Goal: Task Accomplishment & Management: Use online tool/utility

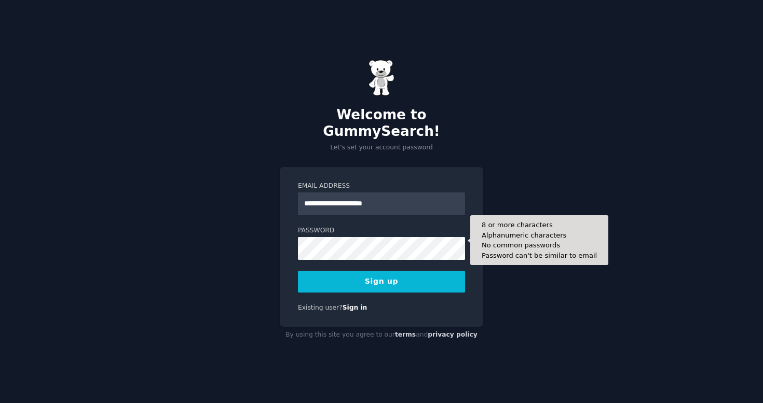
type input "**********"
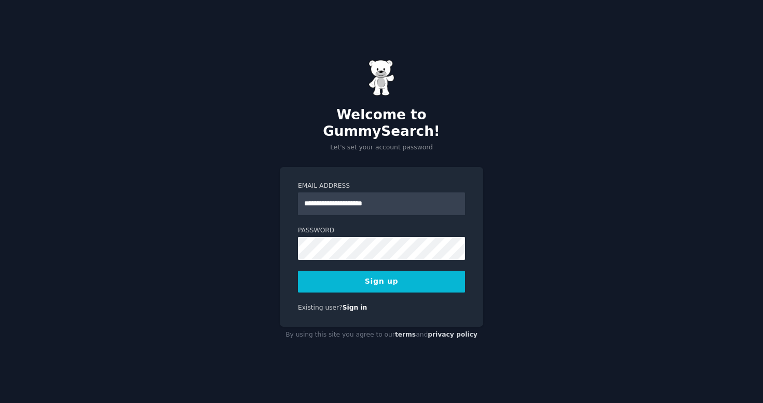
click at [413, 271] on button "Sign up" at bounding box center [381, 282] width 167 height 22
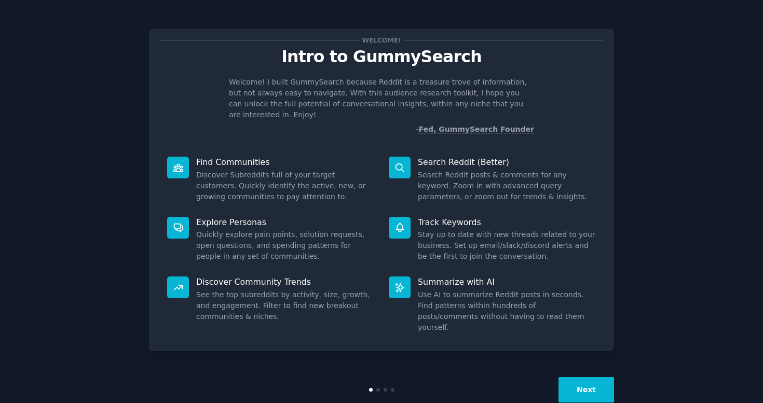
click at [596, 377] on button "Next" at bounding box center [586, 389] width 56 height 25
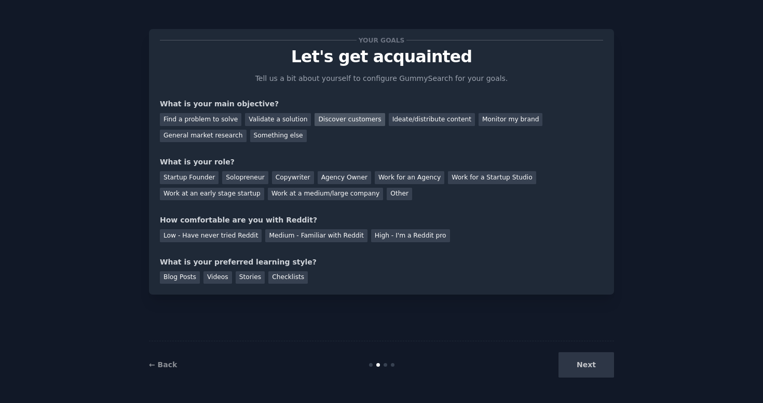
click at [353, 117] on div "Discover customers" at bounding box center [349, 119] width 70 height 13
click at [219, 136] on div "General market research" at bounding box center [203, 136] width 87 height 13
click at [276, 119] on div "Validate a solution" at bounding box center [278, 119] width 66 height 13
click at [335, 123] on div "Discover customers" at bounding box center [349, 119] width 70 height 13
click at [189, 180] on div "Startup Founder" at bounding box center [189, 177] width 59 height 13
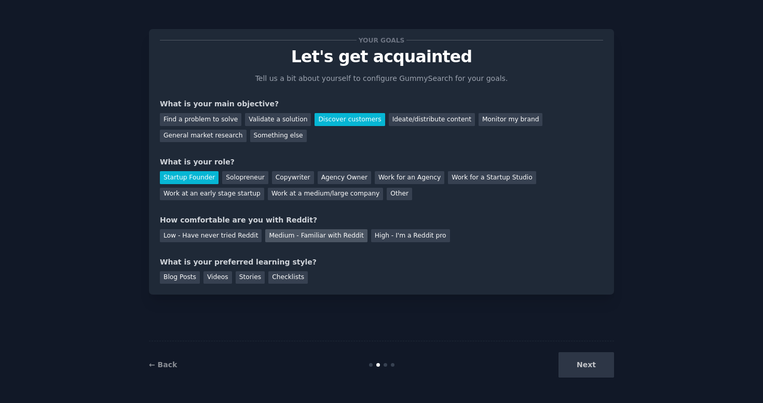
click at [315, 234] on div "Medium - Familiar with Reddit" at bounding box center [316, 235] width 102 height 13
click at [223, 280] on div "Videos" at bounding box center [217, 277] width 29 height 13
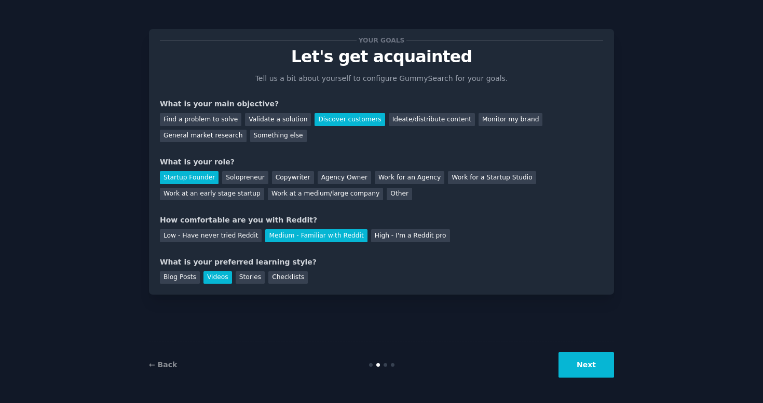
click at [577, 364] on button "Next" at bounding box center [586, 364] width 56 height 25
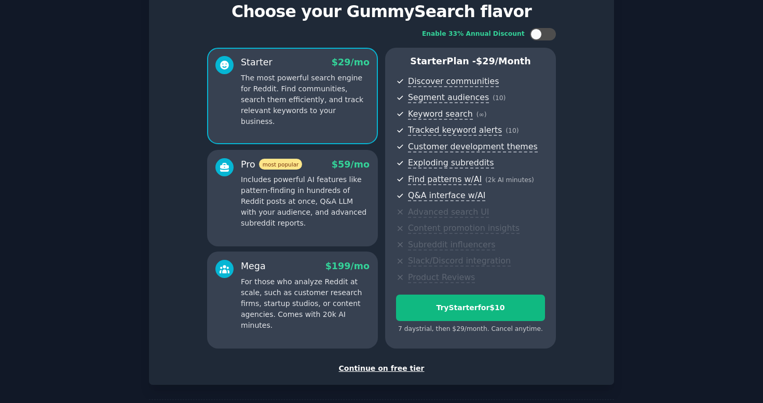
scroll to position [89, 0]
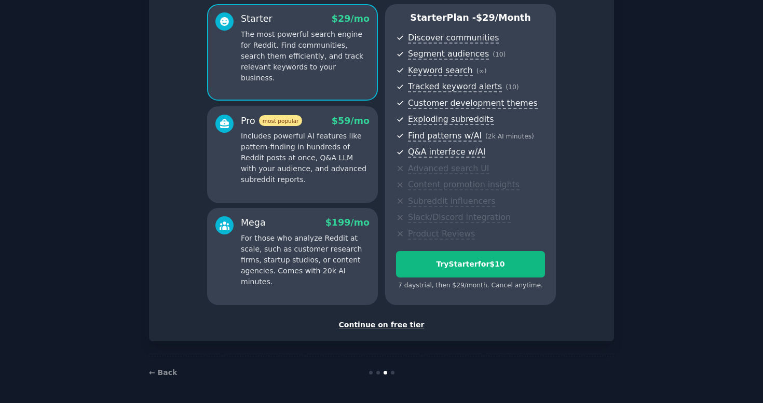
click at [402, 325] on div "Continue on free tier" at bounding box center [381, 325] width 443 height 11
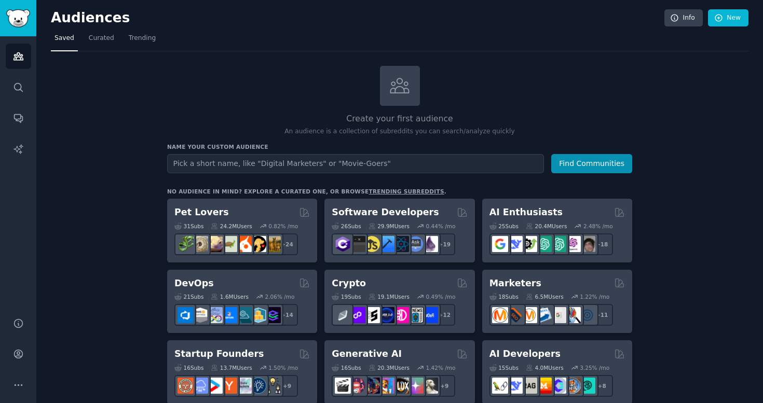
click at [333, 162] on input "text" at bounding box center [355, 163] width 377 height 19
type input "h"
type input "[PERSON_NAME]"
click at [551, 154] on button "Find Communities" at bounding box center [591, 163] width 81 height 19
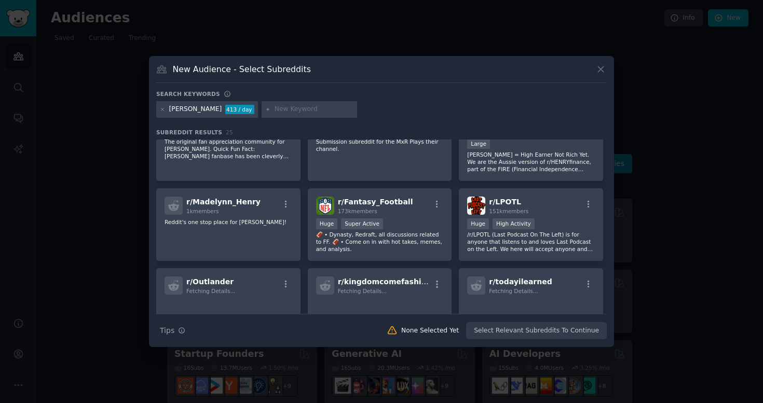
scroll to position [304, 0]
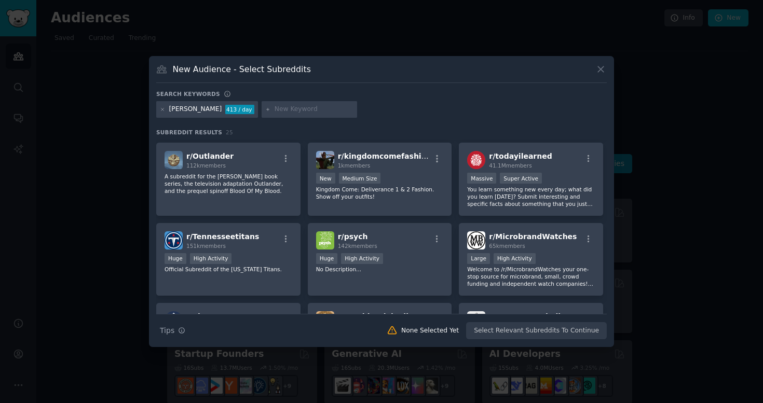
click at [603, 71] on icon at bounding box center [601, 70] width 6 height 6
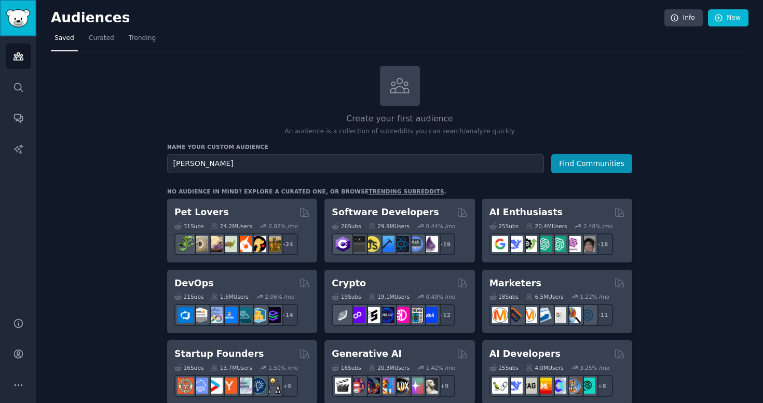
click at [20, 19] on img "Sidebar" at bounding box center [18, 18] width 24 height 18
click at [682, 20] on link "Info" at bounding box center [683, 18] width 38 height 18
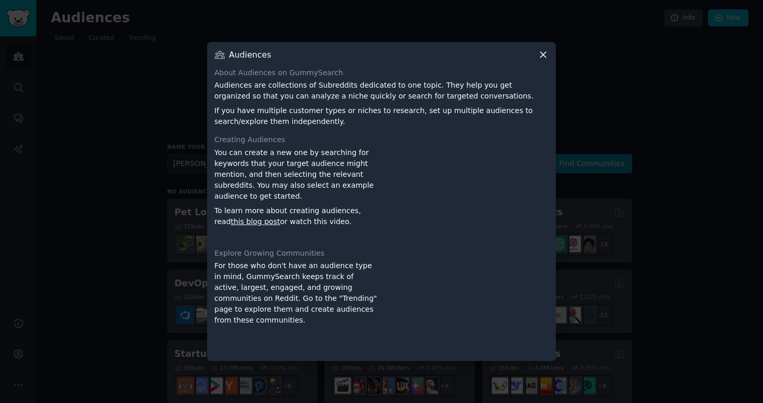
click at [538, 56] on icon at bounding box center [542, 54] width 11 height 11
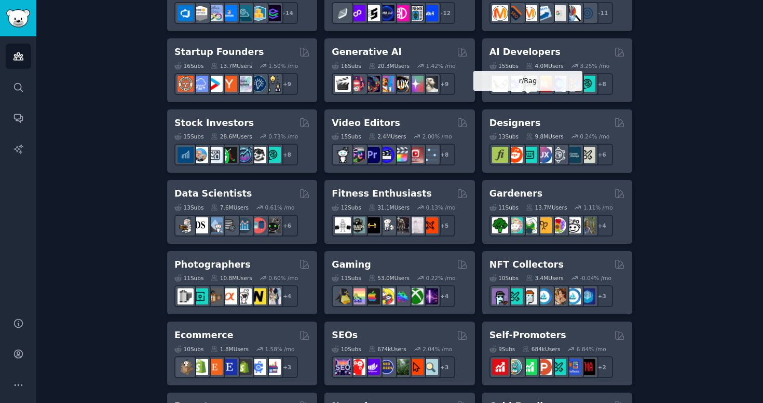
scroll to position [794, 0]
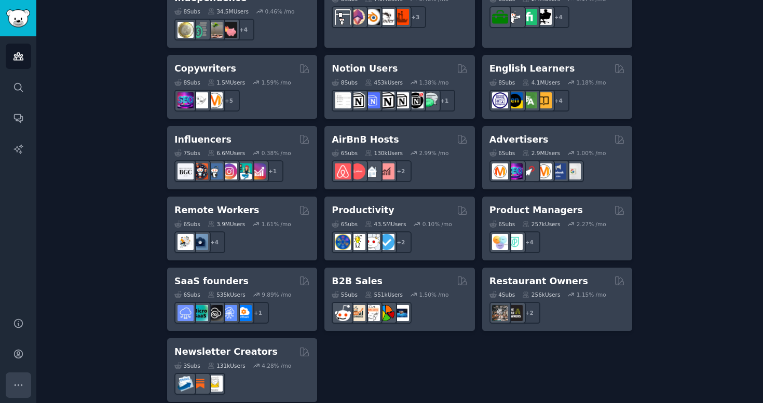
click at [15, 380] on icon "Sidebar" at bounding box center [18, 385] width 11 height 11
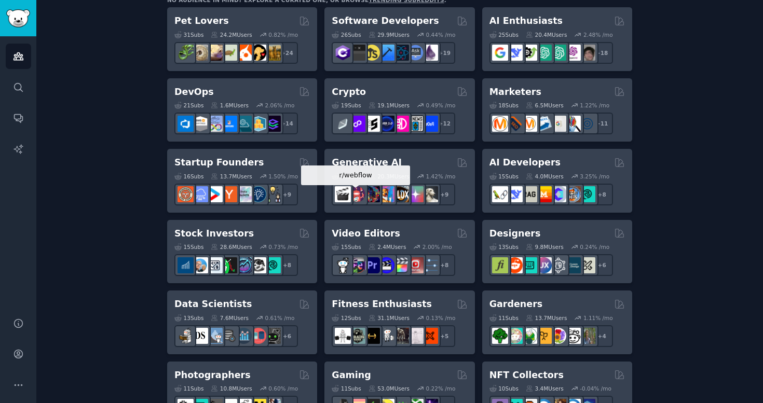
scroll to position [0, 0]
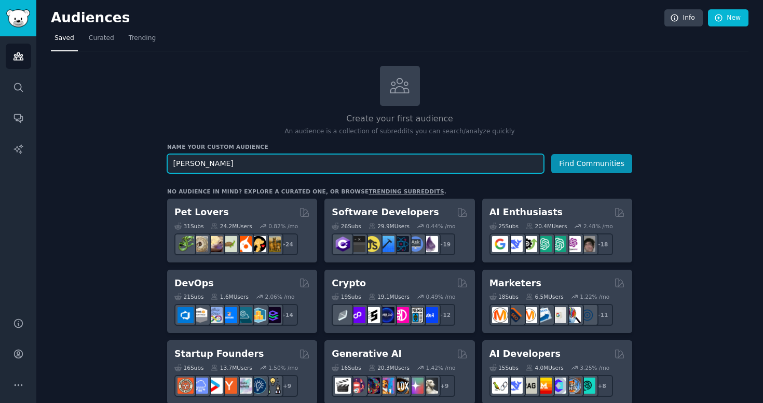
click at [242, 162] on input "[PERSON_NAME]" at bounding box center [355, 163] width 377 height 19
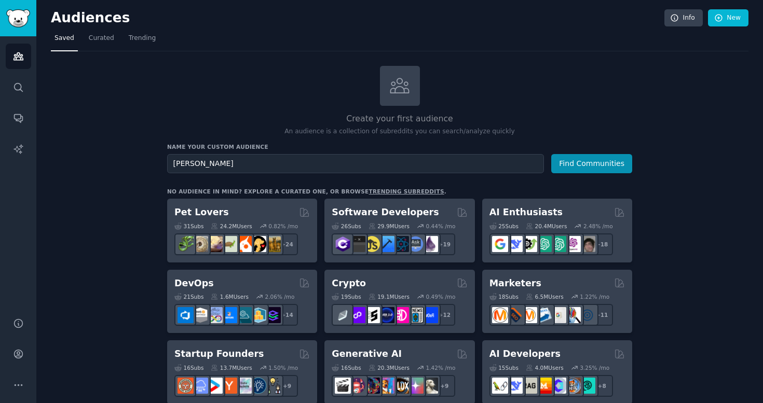
click at [596, 169] on button "Find Communities" at bounding box center [591, 163] width 81 height 19
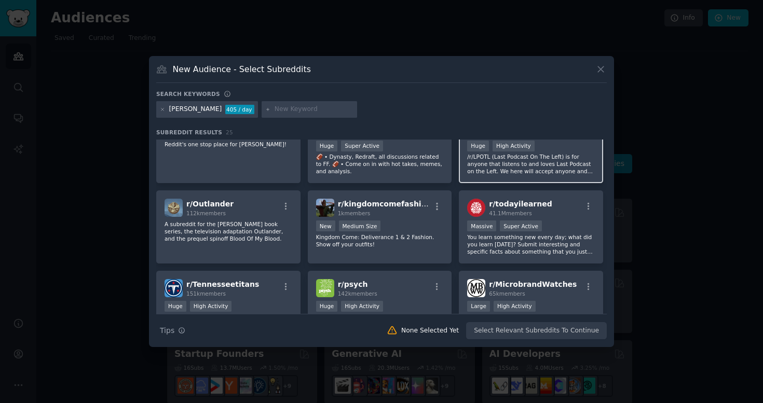
scroll to position [259, 0]
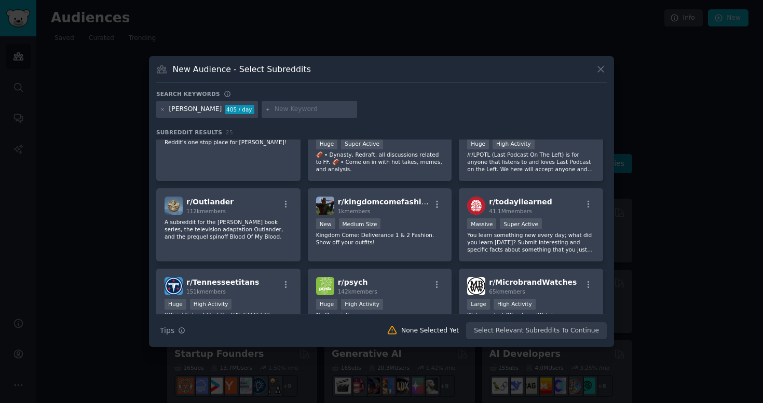
click at [275, 108] on input "text" at bounding box center [313, 109] width 79 height 9
type input "stock investments"
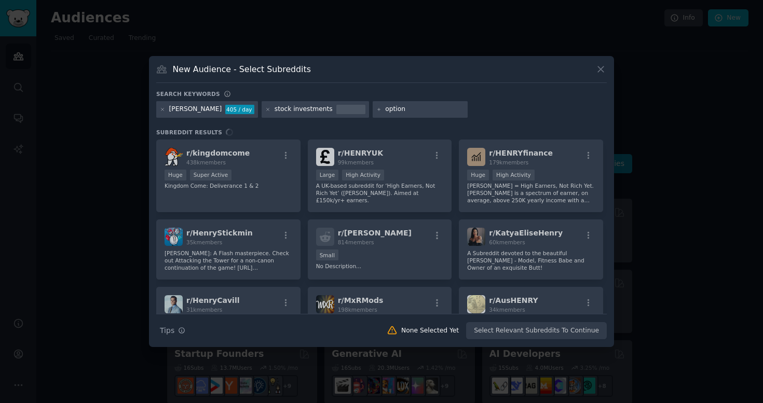
type input "options"
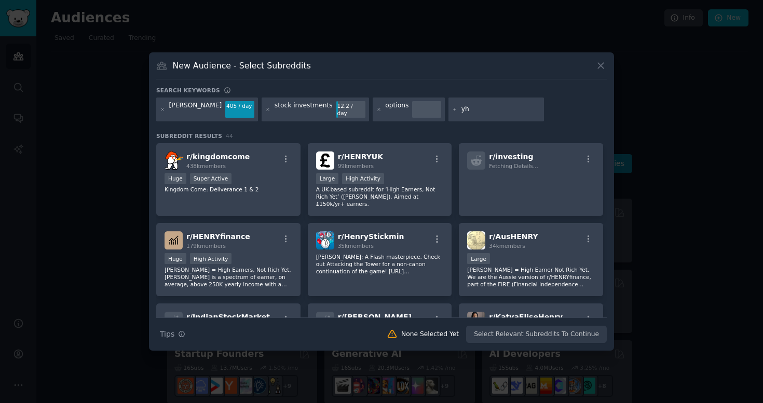
type input "y"
type input "theta"
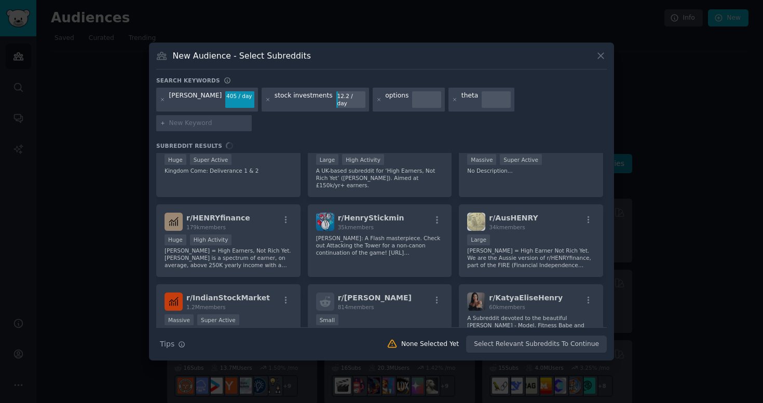
scroll to position [30, 0]
click at [585, 102] on div "[PERSON_NAME] 405 / day stock investments 12.2 / day options theta" at bounding box center [381, 111] width 450 height 47
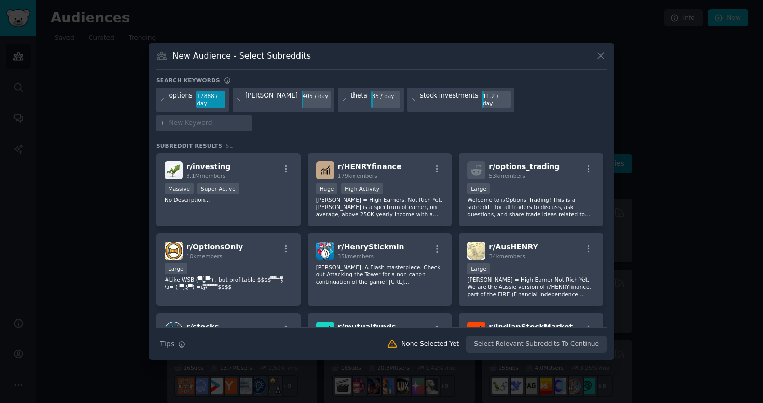
scroll to position [179, 0]
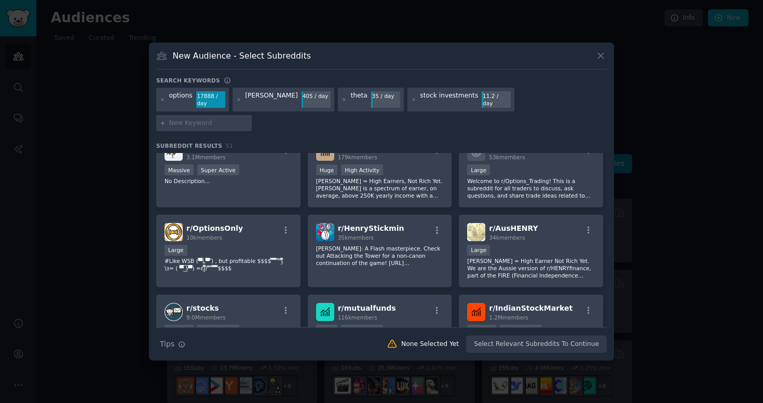
click at [716, 168] on div at bounding box center [381, 201] width 763 height 403
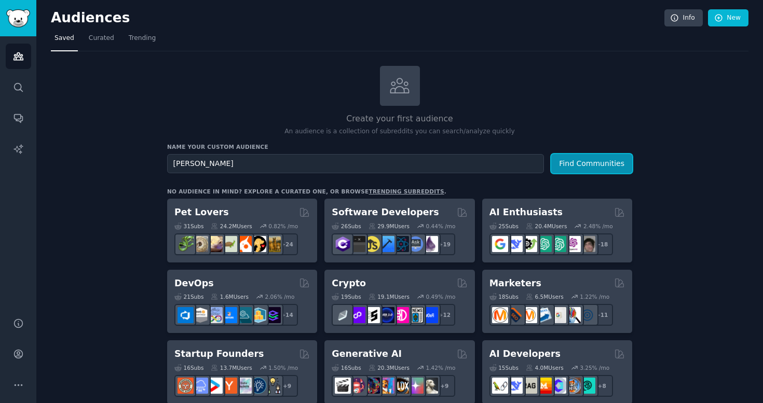
scroll to position [1, 0]
